Goal: Check status: Check status

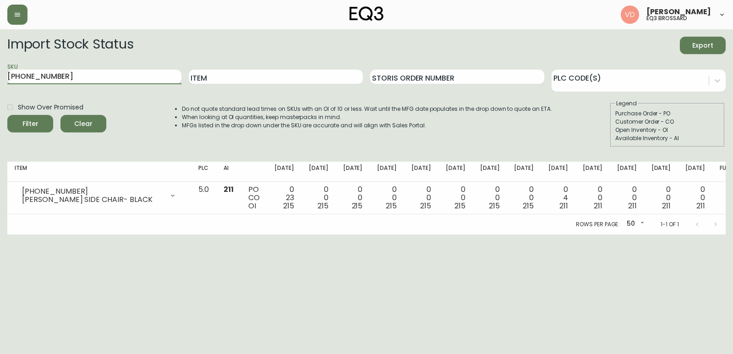
click at [119, 81] on input "[PHONE_NUMBER]" at bounding box center [94, 77] width 174 height 15
click at [104, 71] on input "[PHONE_NUMBER]" at bounding box center [94, 77] width 174 height 15
click at [101, 74] on input "[PHONE_NUMBER]" at bounding box center [94, 77] width 174 height 15
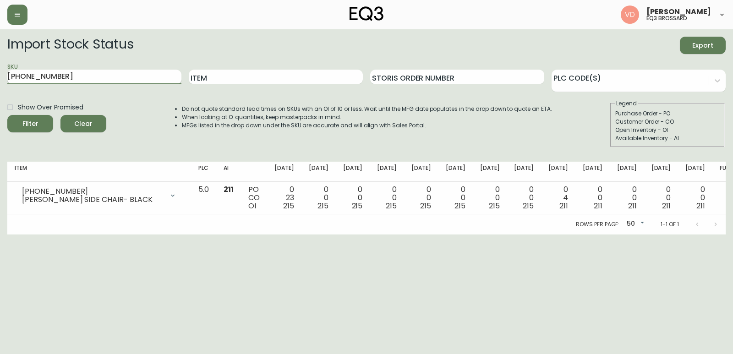
click at [101, 74] on input "[PHONE_NUMBER]" at bounding box center [94, 77] width 174 height 15
paste input "2020-100-0-A"
type input "2020-100-0-A"
click at [116, 78] on input "2020-100-0-A" at bounding box center [94, 77] width 174 height 15
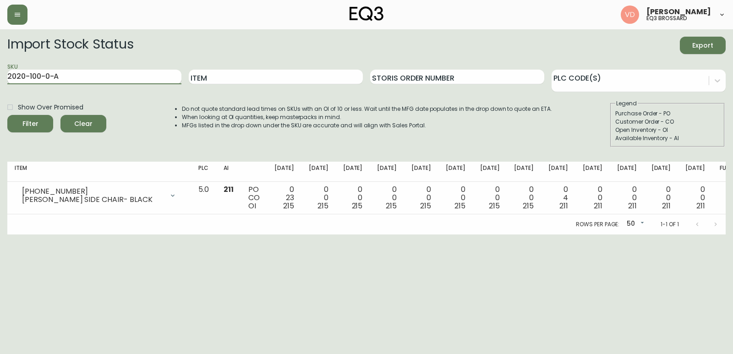
click at [7, 115] on button "Filter" at bounding box center [30, 123] width 46 height 17
click at [104, 79] on input "2020-100-0-A" at bounding box center [94, 77] width 174 height 15
click at [112, 74] on input "2020-100-0-A" at bounding box center [94, 77] width 174 height 15
click at [104, 76] on input "2020-100-0-A" at bounding box center [94, 77] width 174 height 15
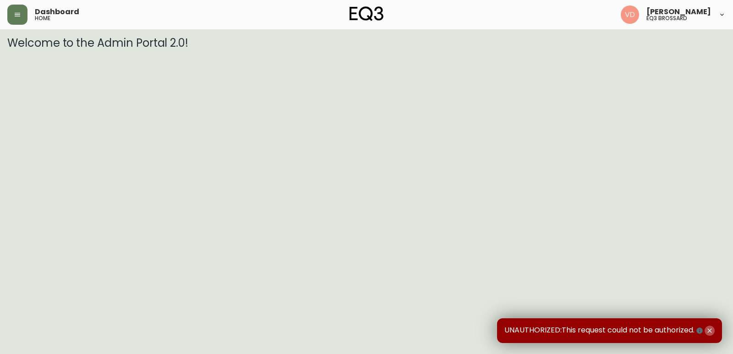
click at [710, 329] on icon "button" at bounding box center [709, 330] width 7 height 7
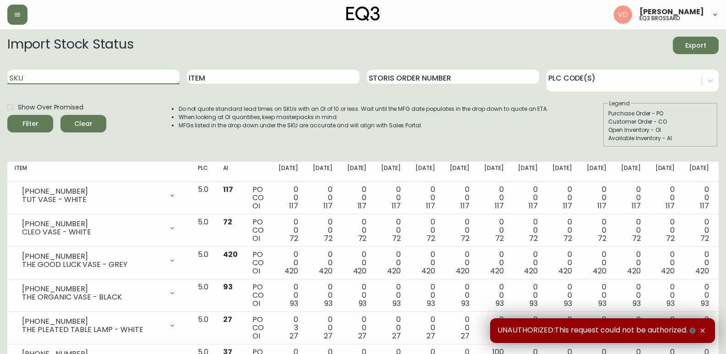
click at [44, 75] on input "SKU" at bounding box center [93, 77] width 172 height 15
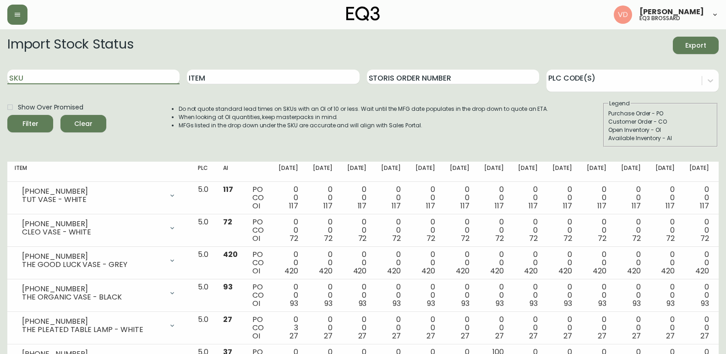
paste input "2020-100-0-A"
type input "2020-100-0-A"
click at [7, 115] on button "Filter" at bounding box center [30, 123] width 46 height 17
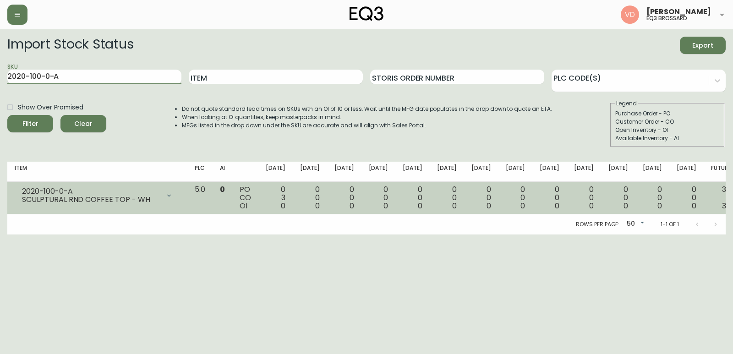
click at [285, 198] on div "0 3 0" at bounding box center [276, 198] width 20 height 25
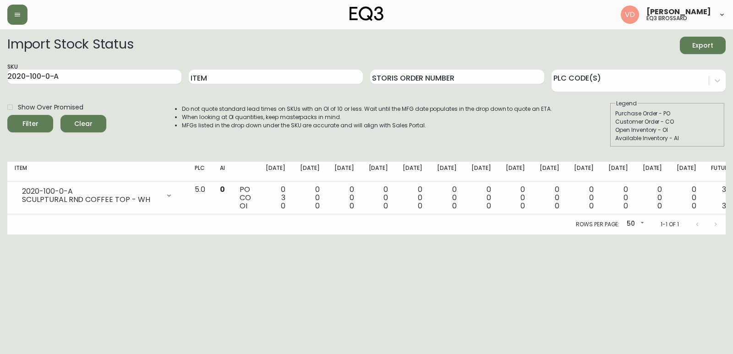
click at [333, 220] on div "Rows per page: 50 50 1-1 of 1" at bounding box center [366, 224] width 719 height 20
click at [313, 223] on div "Rows per page: 50 50 1-1 of 1" at bounding box center [366, 224] width 719 height 20
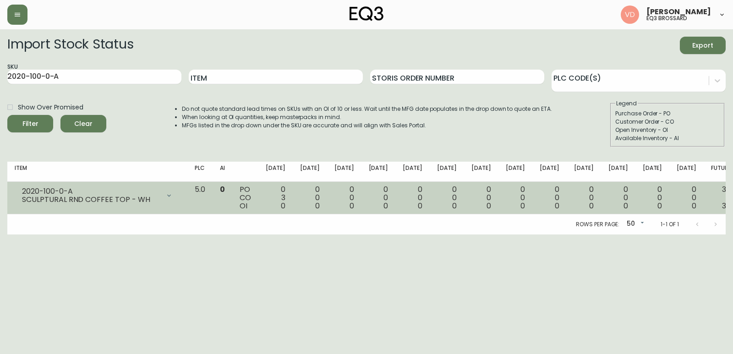
click at [75, 197] on div "SCULPTURAL RND COFFEE TOP - WH" at bounding box center [91, 200] width 138 height 8
drag, startPoint x: 72, startPoint y: 187, endPoint x: 19, endPoint y: 191, distance: 53.3
click at [19, 191] on div "2020-100-0-A SCULPTURAL RND COFFEE TOP - WH" at bounding box center [97, 196] width 165 height 20
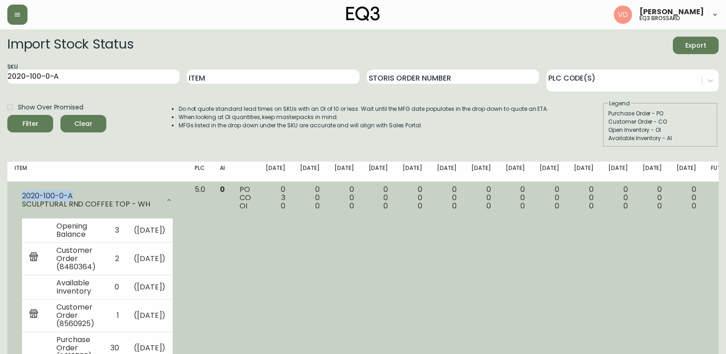
copy div "2020-100-0-A"
